Goal: Task Accomplishment & Management: Manage account settings

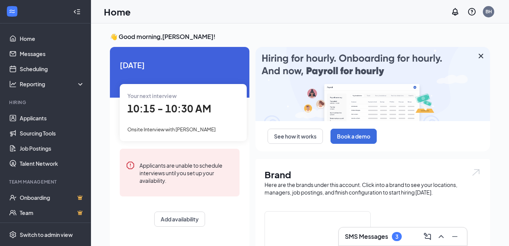
click at [363, 236] on h3 "SMS Messages" at bounding box center [366, 236] width 43 height 8
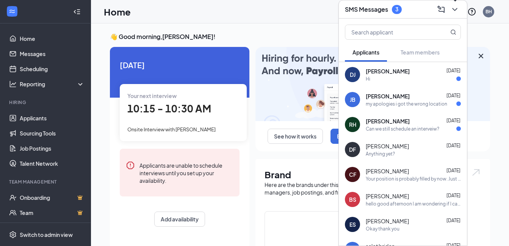
click at [453, 10] on icon "ChevronDown" at bounding box center [454, 9] width 9 height 9
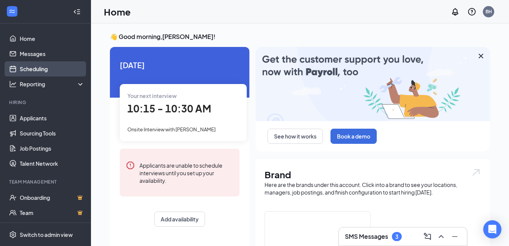
click at [50, 73] on link "Scheduling" at bounding box center [52, 68] width 65 height 15
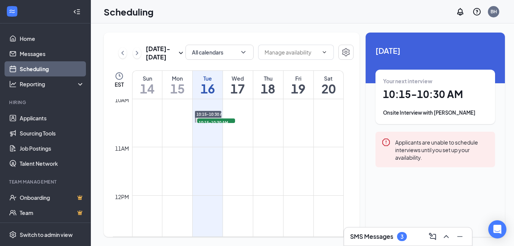
scroll to position [486, 0]
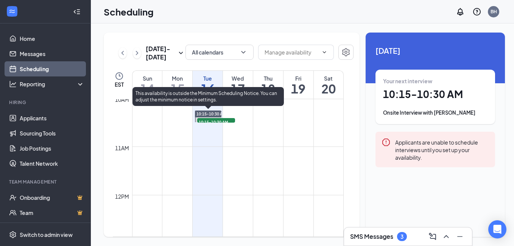
click at [214, 113] on span "10:15-10:30 AM" at bounding box center [212, 113] width 30 height 5
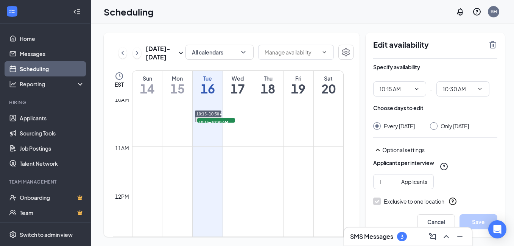
click at [437, 127] on div "Only [DATE]" at bounding box center [449, 126] width 39 height 8
click at [434, 127] on div at bounding box center [434, 126] width 8 height 8
click at [432, 127] on input "Only [DATE]" at bounding box center [432, 124] width 5 height 5
radio input "true"
radio input "false"
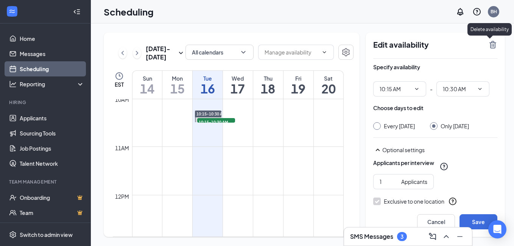
click at [488, 44] on icon "TrashOutline" at bounding box center [492, 44] width 9 height 9
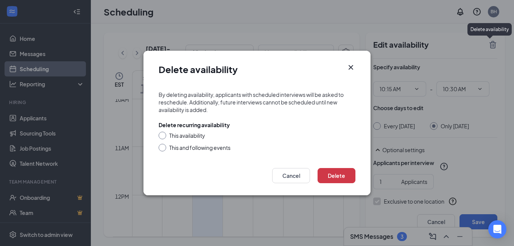
click at [163, 136] on input "This availability" at bounding box center [161, 134] width 5 height 5
radio input "true"
click at [337, 172] on button "Delete" at bounding box center [337, 175] width 38 height 15
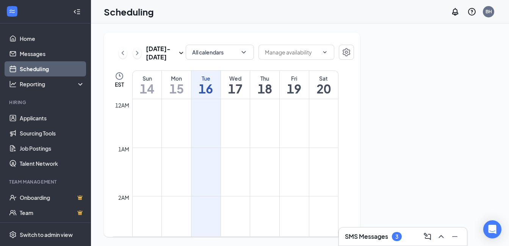
scroll to position [372, 0]
